Goal: Task Accomplishment & Management: Understand process/instructions

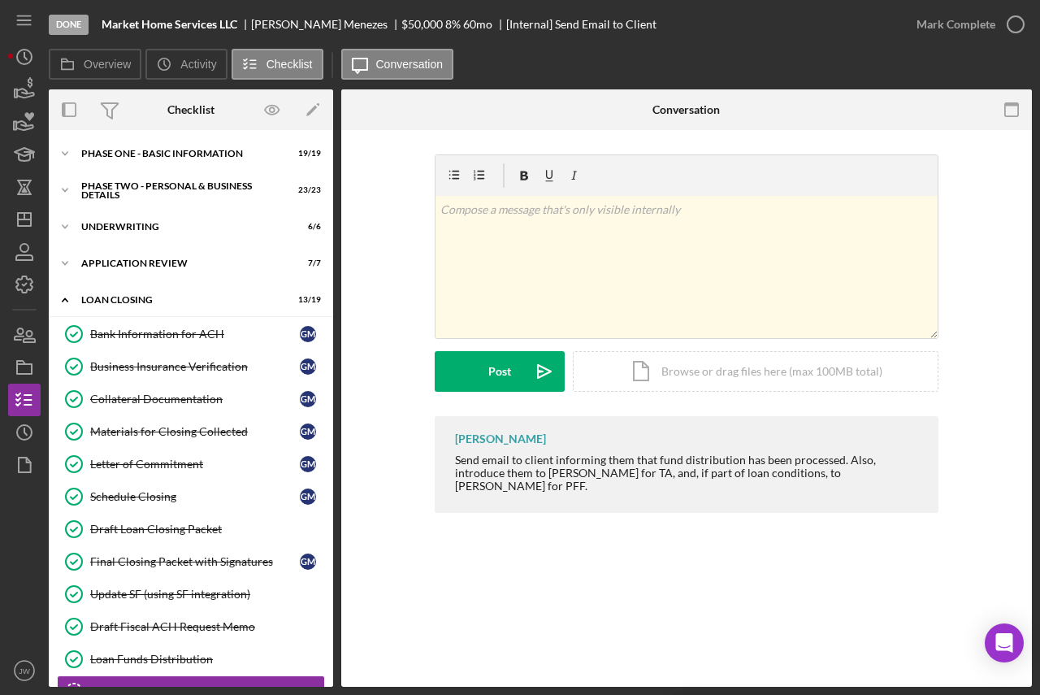
scroll to position [265, 0]
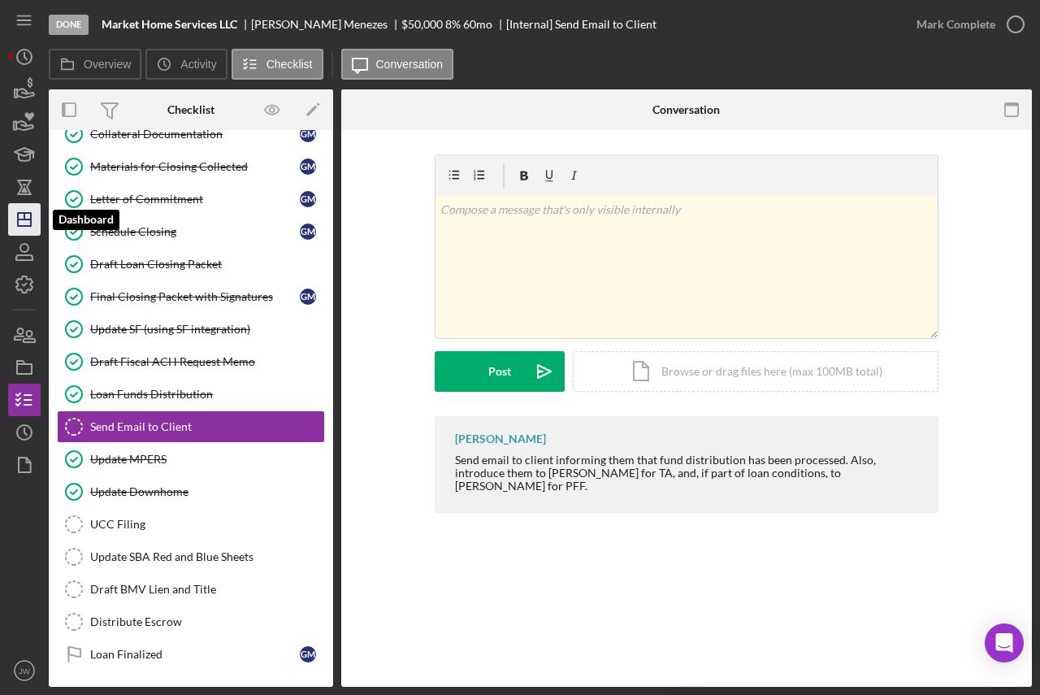
click at [20, 221] on icon "Icon/Dashboard" at bounding box center [24, 219] width 41 height 41
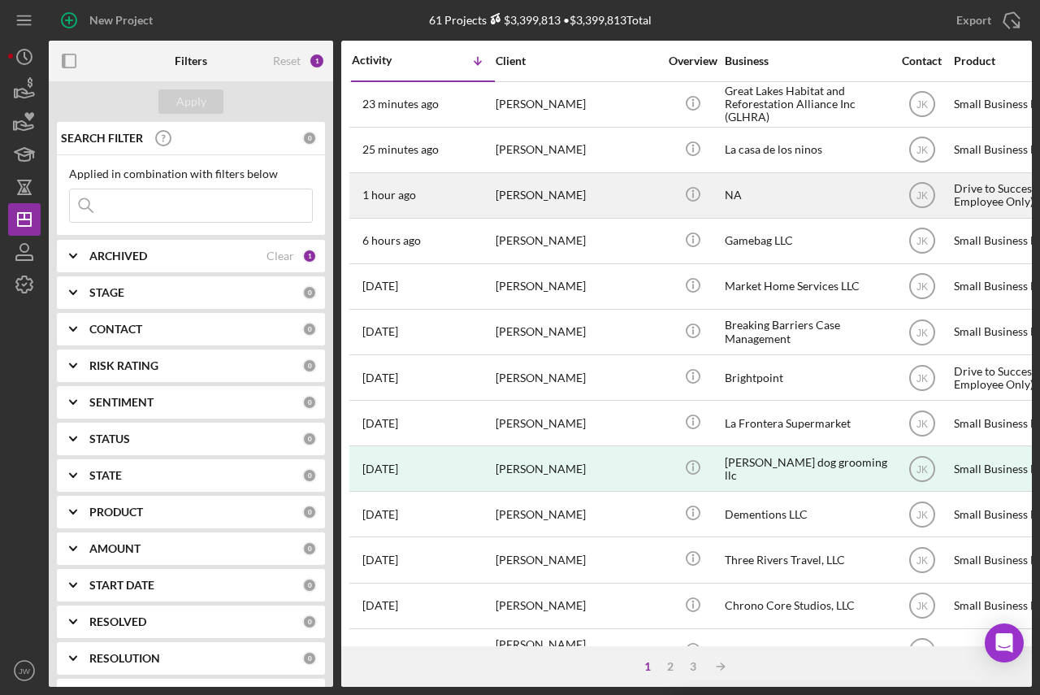
click at [532, 187] on div "[PERSON_NAME]" at bounding box center [577, 195] width 163 height 43
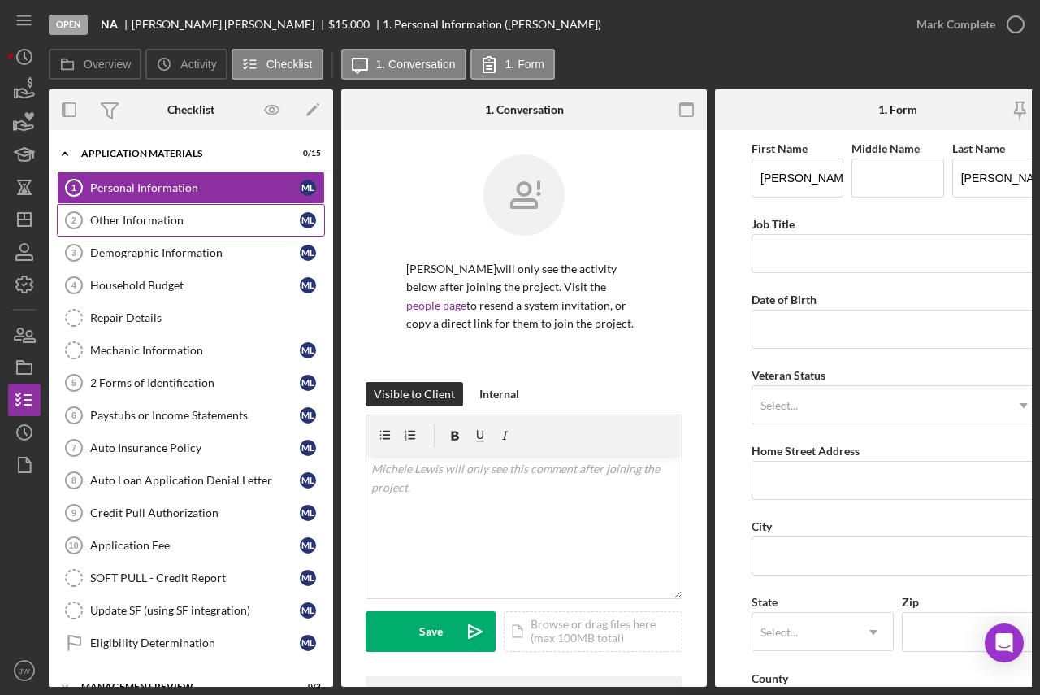
click at [189, 214] on div "Other Information" at bounding box center [195, 220] width 210 height 13
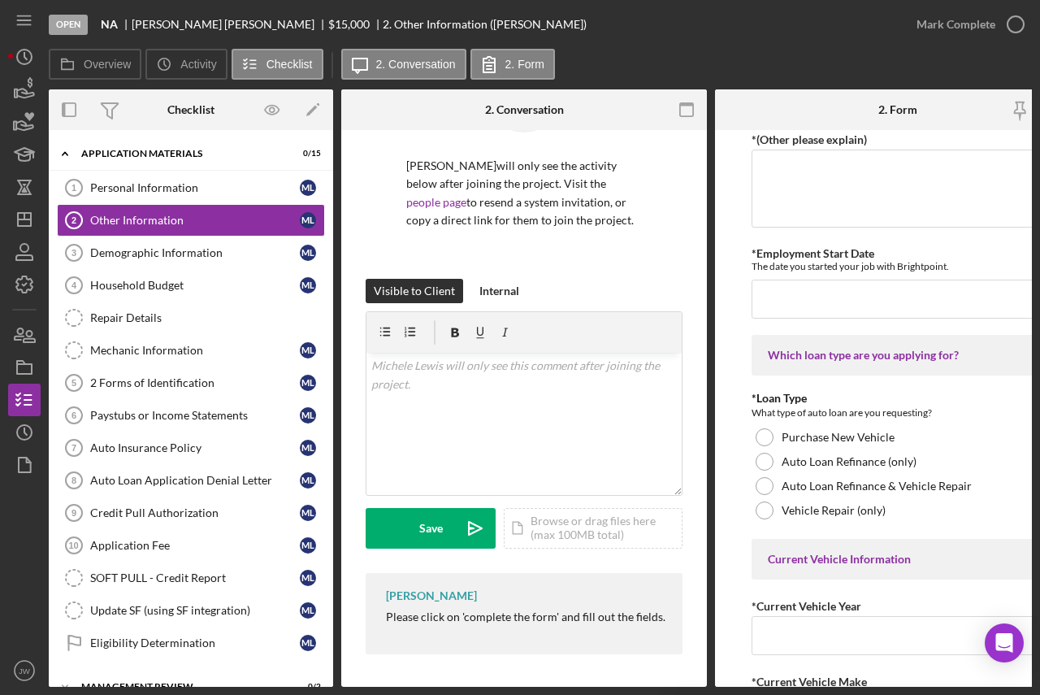
scroll to position [111, 0]
click at [22, 429] on icon "Icon/History" at bounding box center [24, 432] width 41 height 41
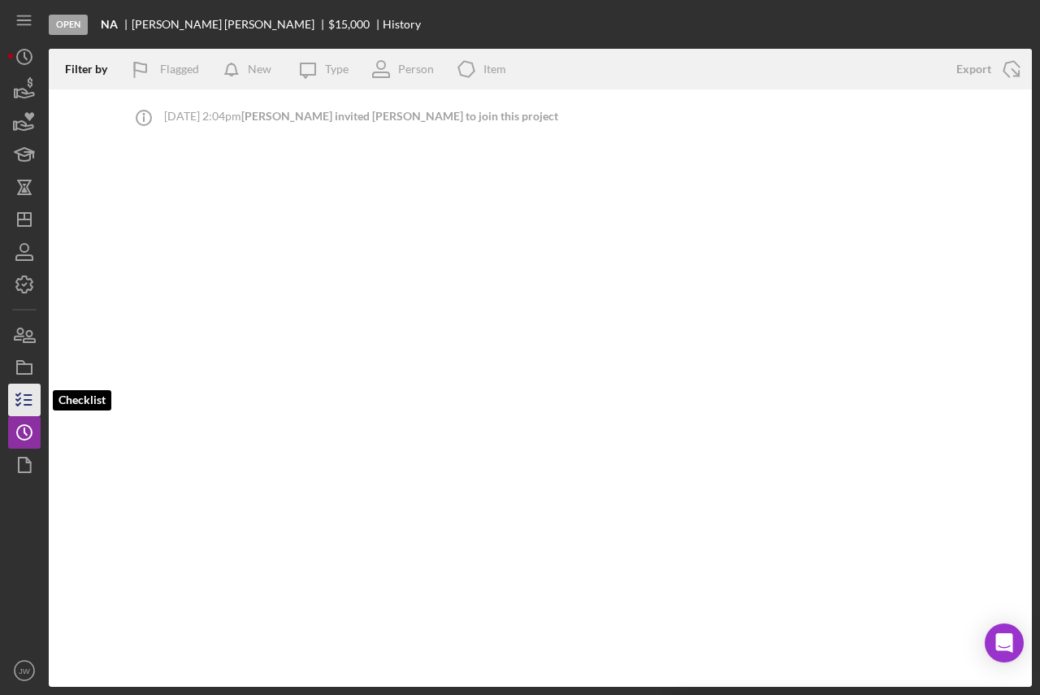
click at [25, 400] on line "button" at bounding box center [27, 400] width 7 height 0
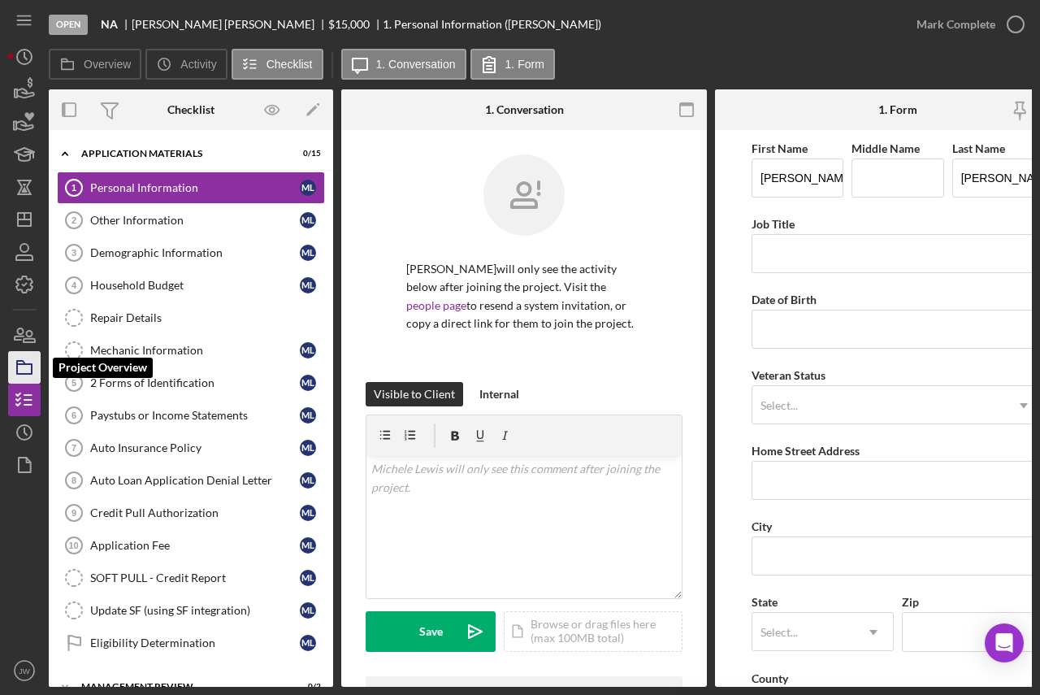
click at [23, 368] on icon "button" at bounding box center [24, 367] width 41 height 41
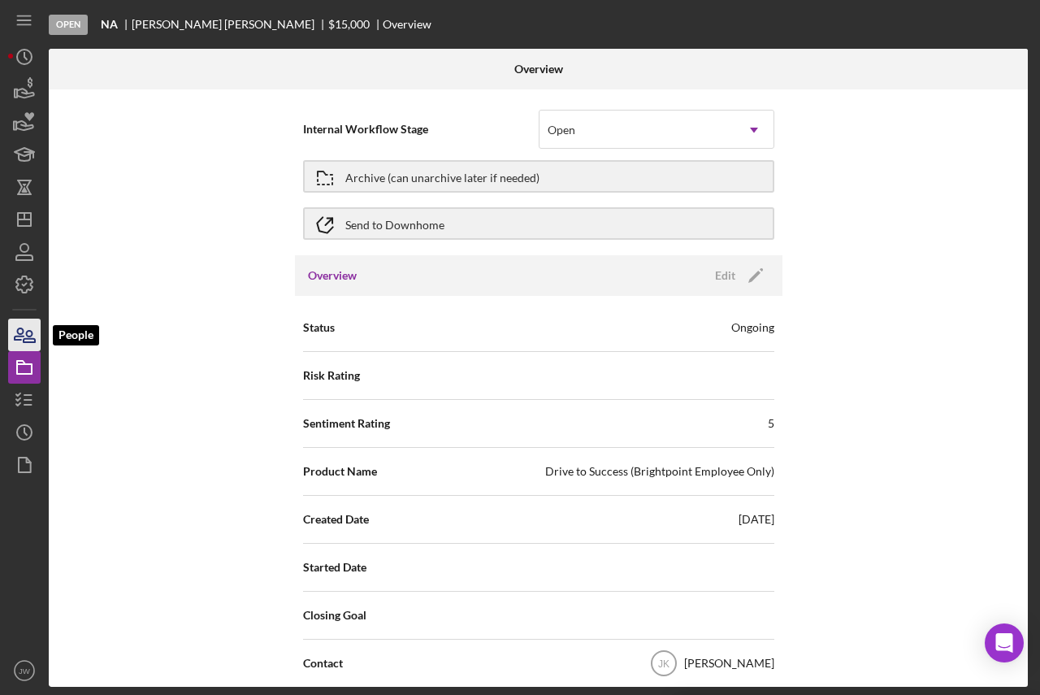
click at [27, 339] on icon "button" at bounding box center [29, 336] width 11 height 11
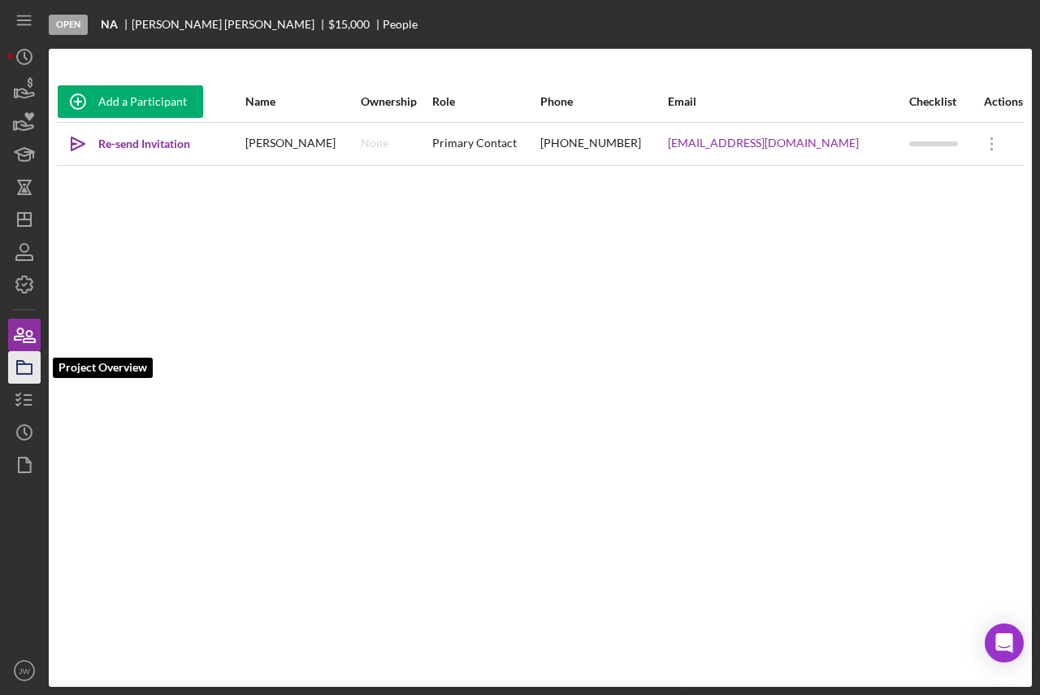
click at [24, 364] on polygon "button" at bounding box center [21, 362] width 8 height 3
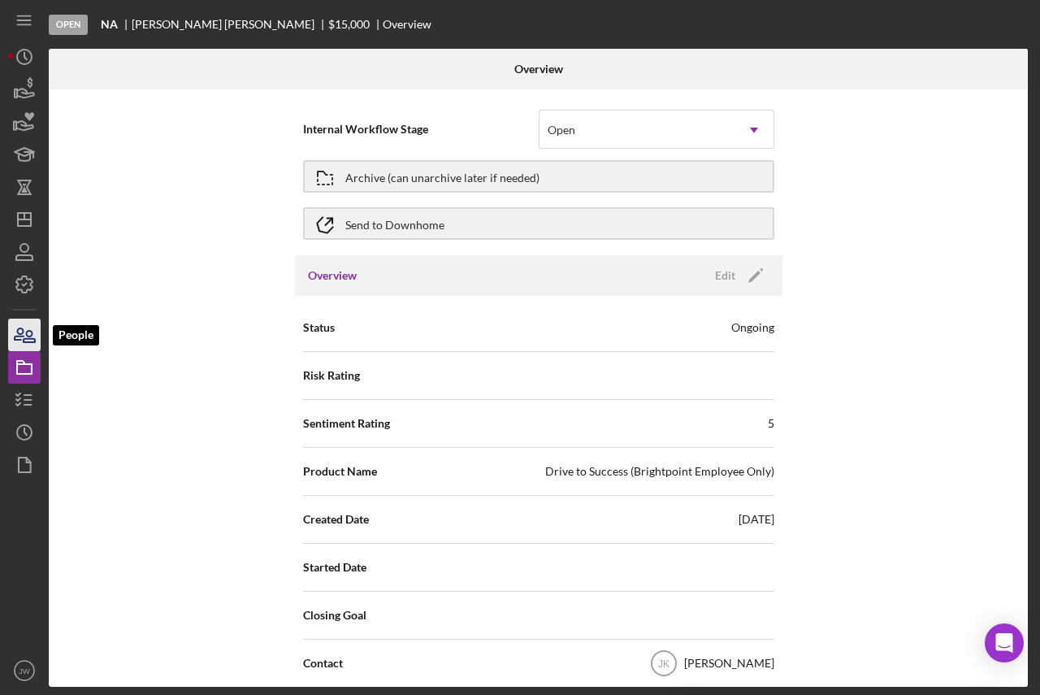
click at [18, 336] on icon "button" at bounding box center [19, 333] width 9 height 11
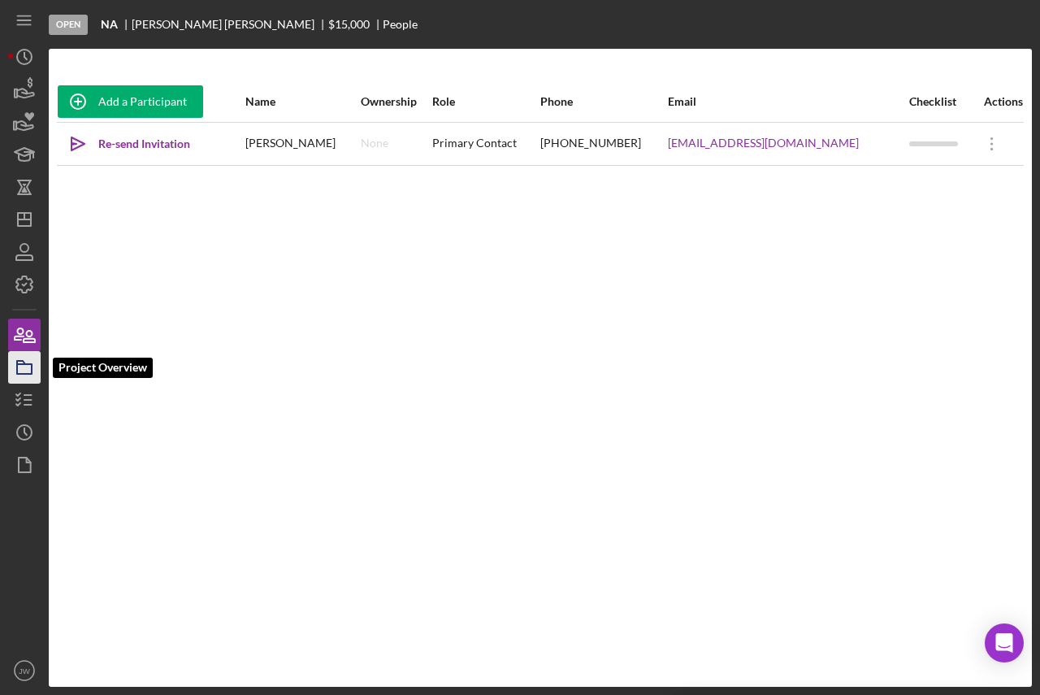
click at [24, 370] on icon "button" at bounding box center [24, 367] width 41 height 41
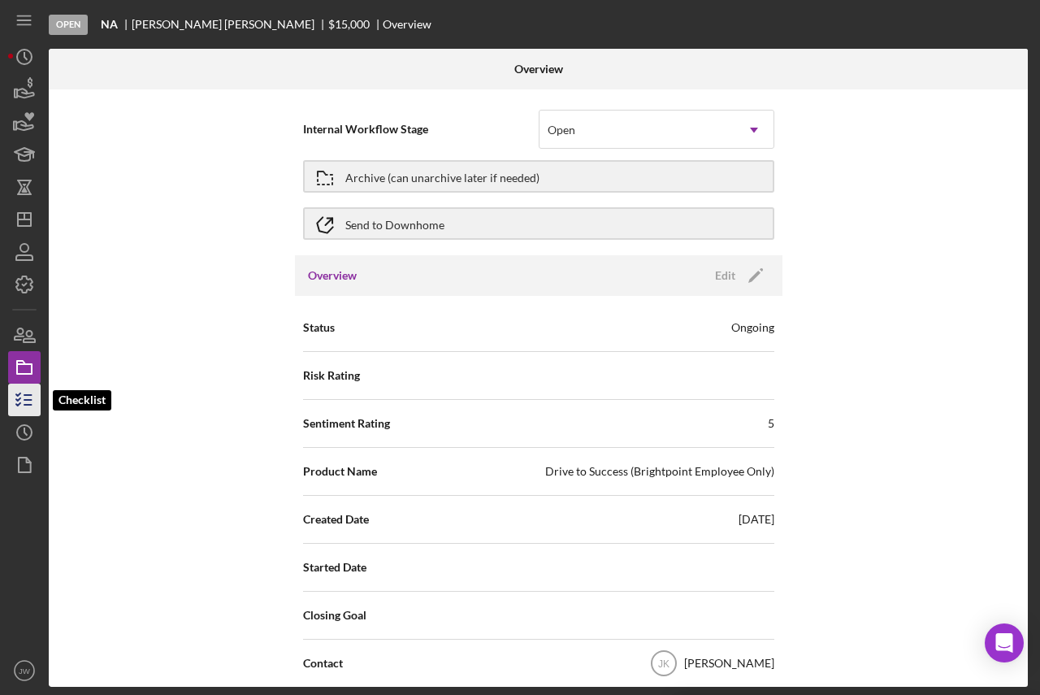
click at [20, 391] on icon "button" at bounding box center [24, 399] width 41 height 41
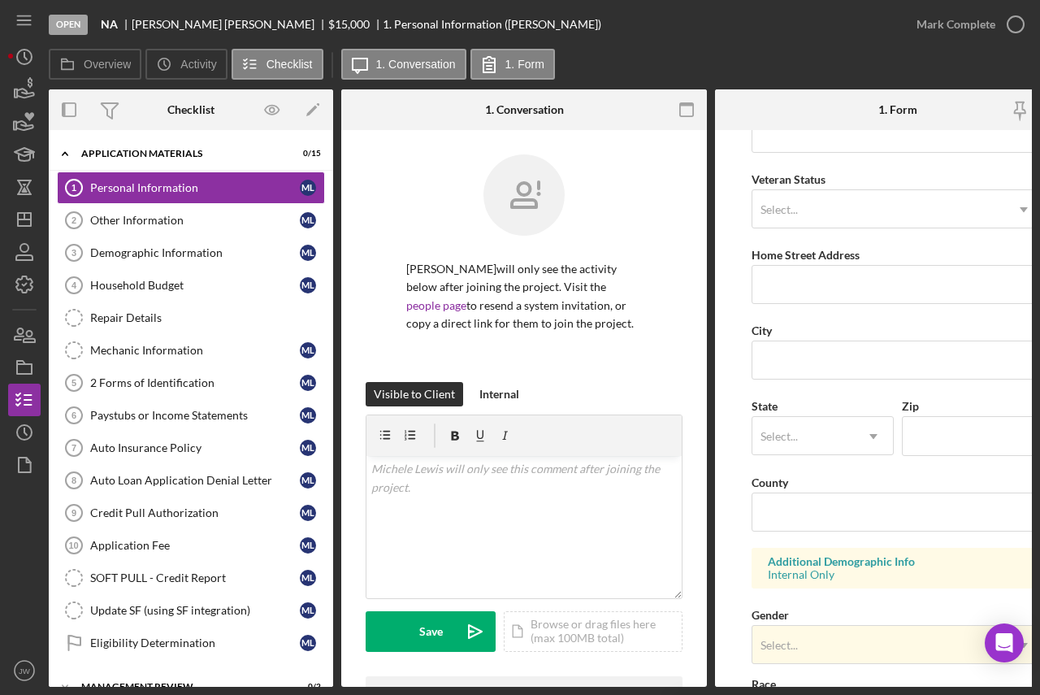
scroll to position [244, 0]
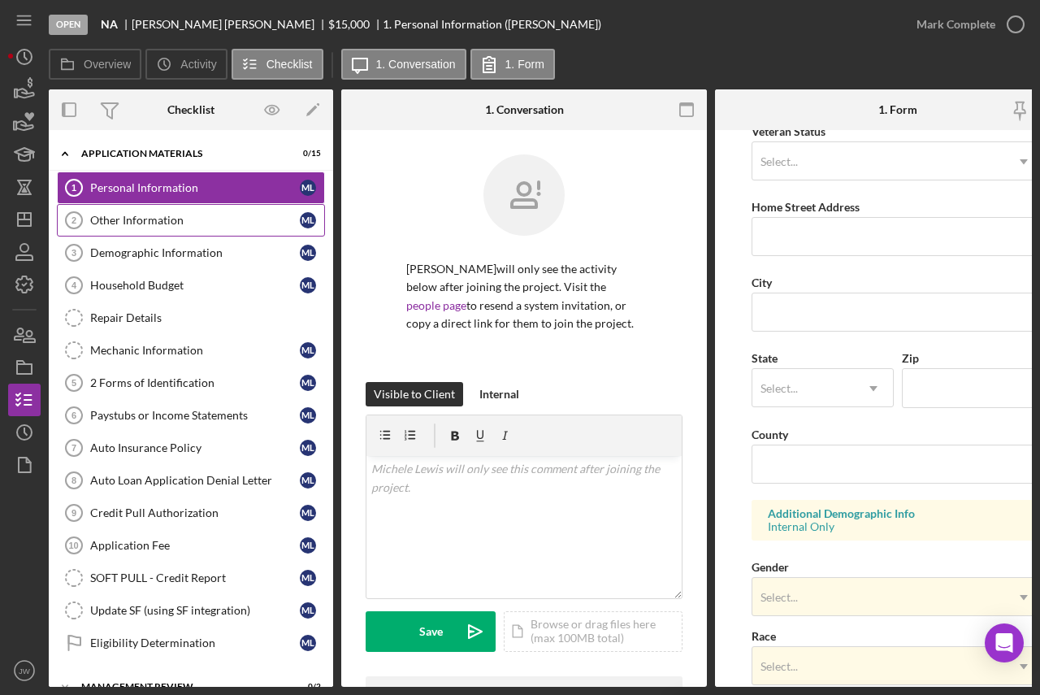
click at [243, 219] on div "Other Information" at bounding box center [195, 220] width 210 height 13
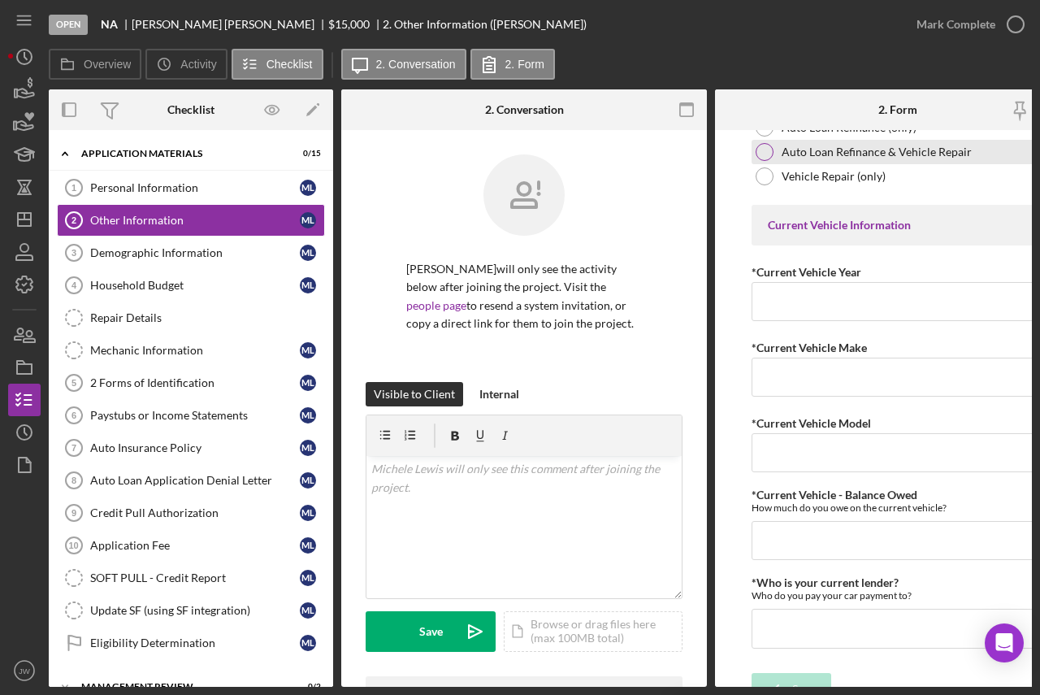
scroll to position [604, 0]
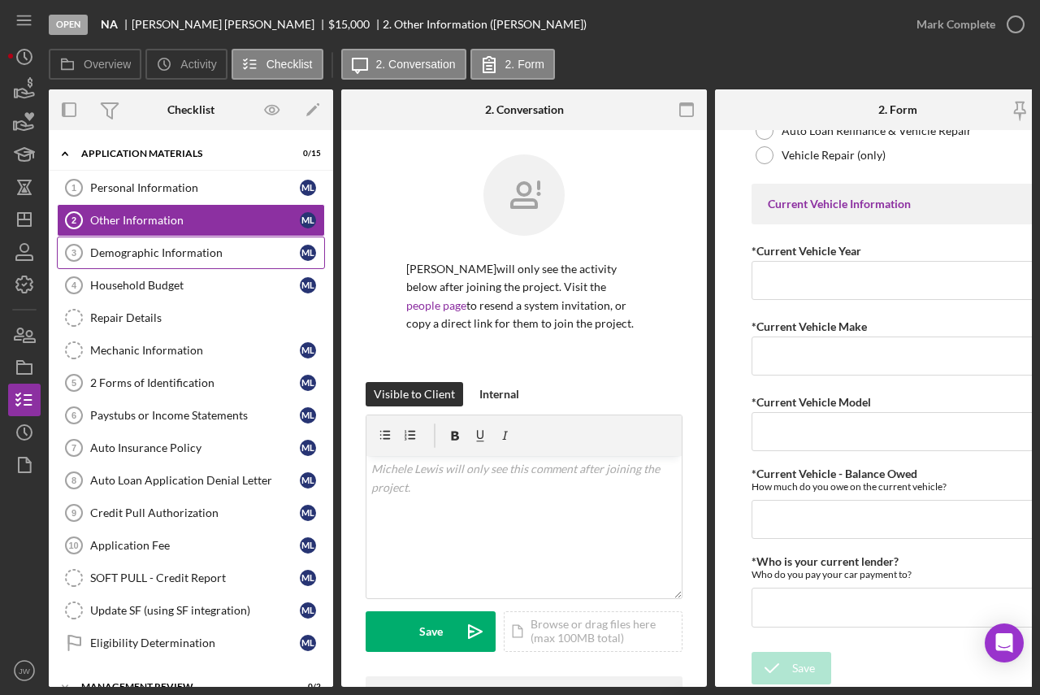
click at [194, 246] on div "Demographic Information" at bounding box center [195, 252] width 210 height 13
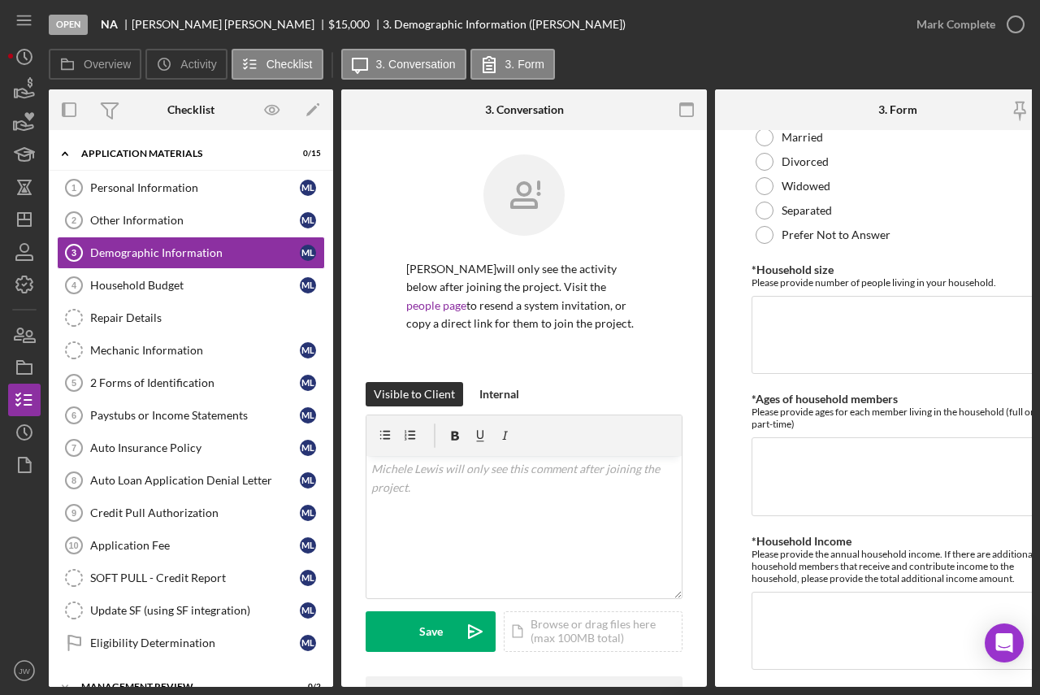
scroll to position [565, 0]
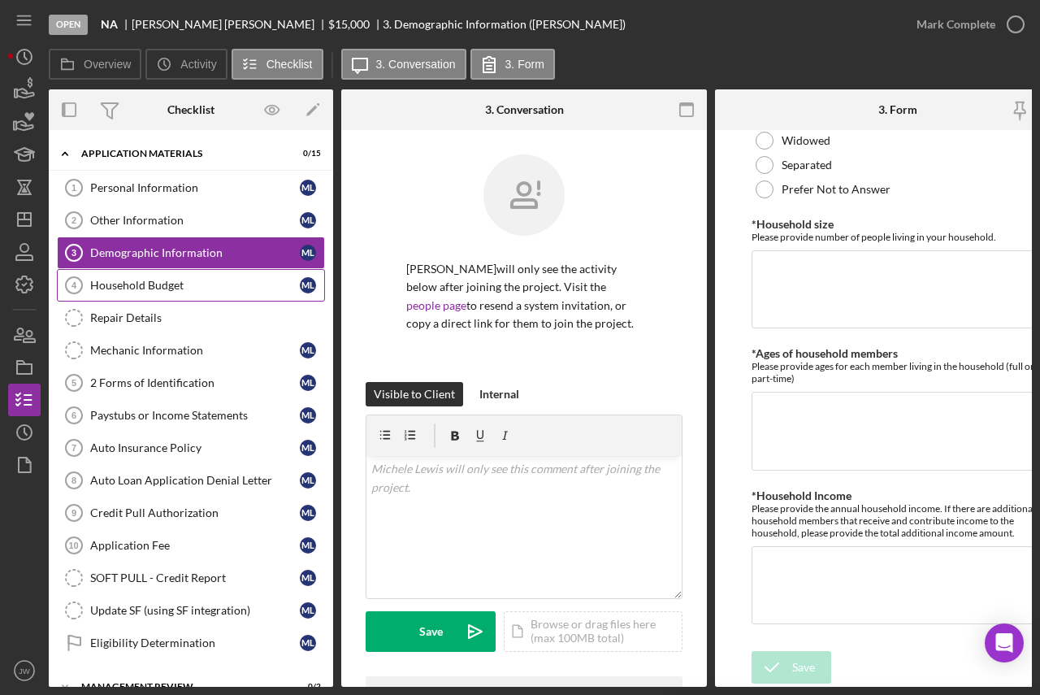
click at [165, 286] on div "Household Budget" at bounding box center [195, 285] width 210 height 13
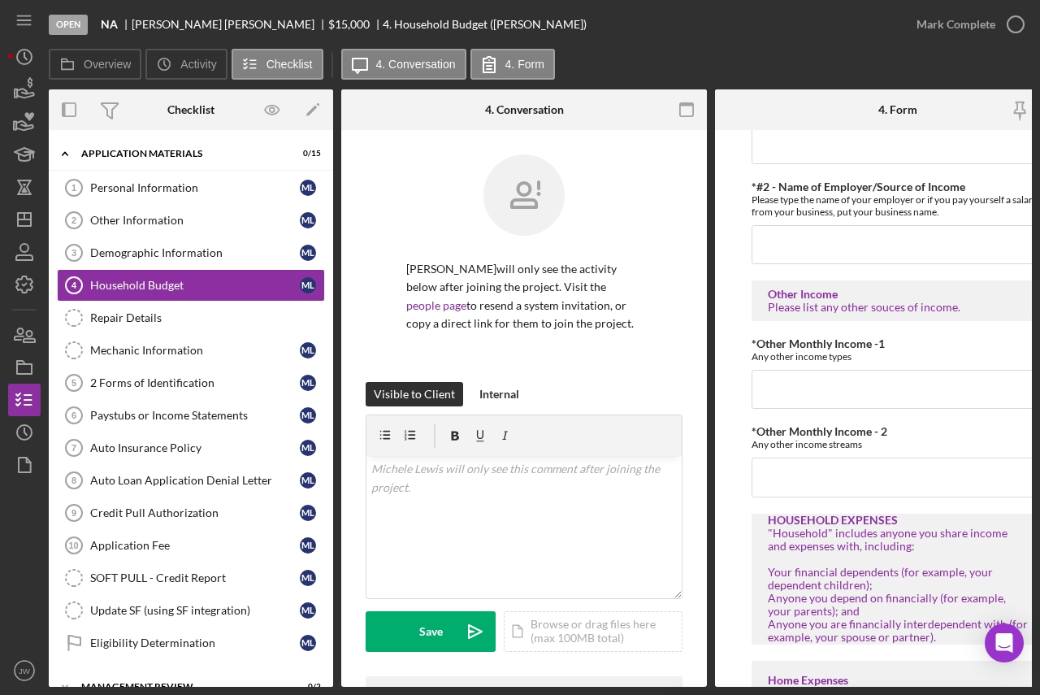
scroll to position [813, 0]
